Goal: Information Seeking & Learning: Learn about a topic

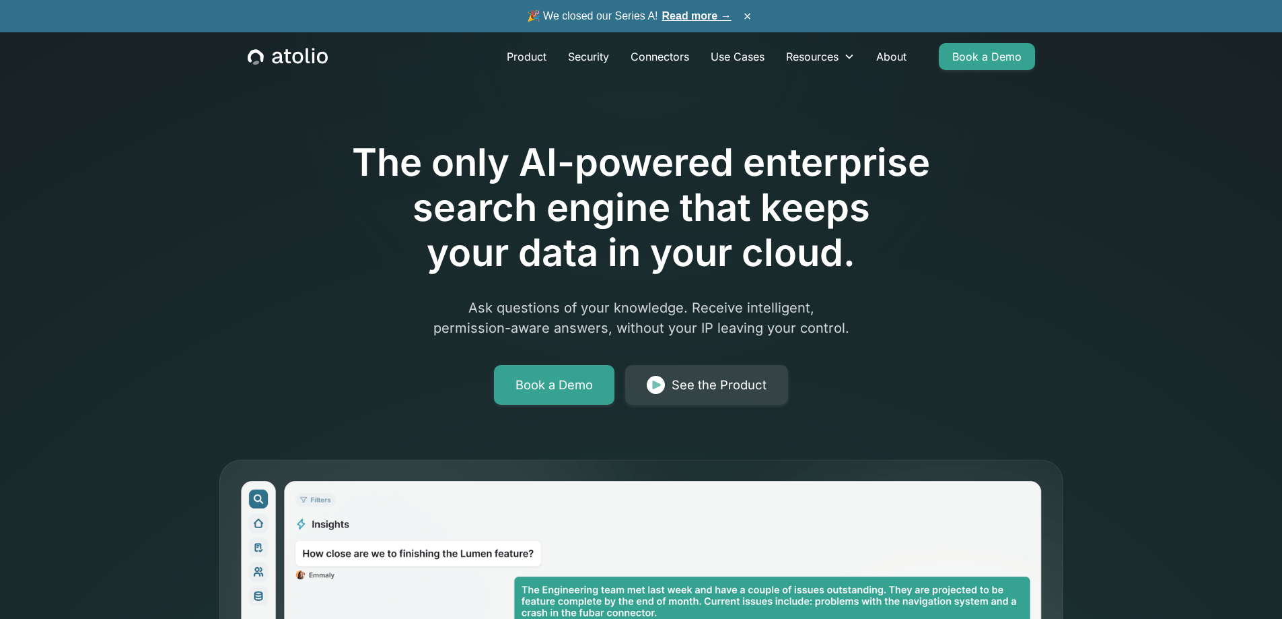
drag, startPoint x: 335, startPoint y: 57, endPoint x: 301, endPoint y: 59, distance: 33.7
click at [301, 59] on div "Product Security Connectors Use Cases Resources Blog Podcast Case Studies Docum…" at bounding box center [642, 56] width 820 height 48
drag, startPoint x: 345, startPoint y: 54, endPoint x: 200, endPoint y: 76, distance: 147.1
click at [201, 75] on div "Product Security Connectors Use Cases Resources Blog Podcast Case Studies Docum…" at bounding box center [641, 56] width 1282 height 48
click at [722, 61] on link "Use Cases" at bounding box center [737, 56] width 75 height 27
